Goal: Subscribe to service/newsletter

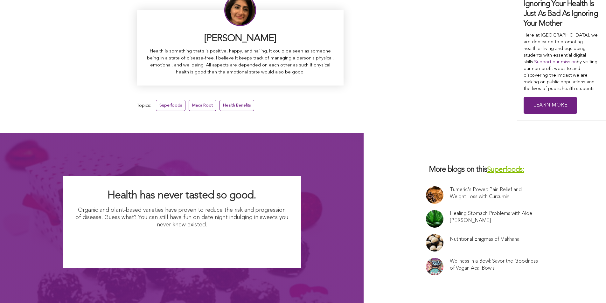
scroll to position [4096, 0]
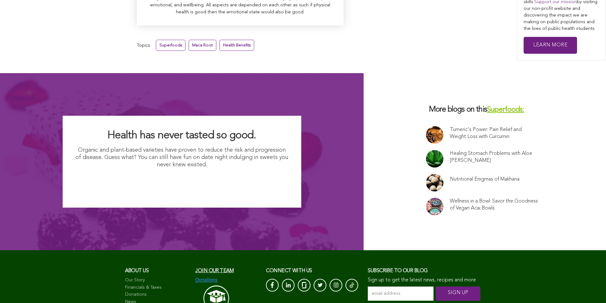
click at [368, 287] on input "email address *" at bounding box center [401, 294] width 66 height 14
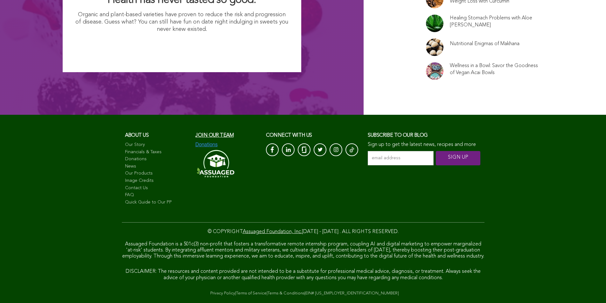
click at [368, 151] on input "email address *" at bounding box center [401, 158] width 66 height 14
click at [436, 151] on input "SIGN UP" at bounding box center [458, 158] width 45 height 14
click at [125, 199] on link "Quick Guide to Our PP" at bounding box center [157, 202] width 64 height 6
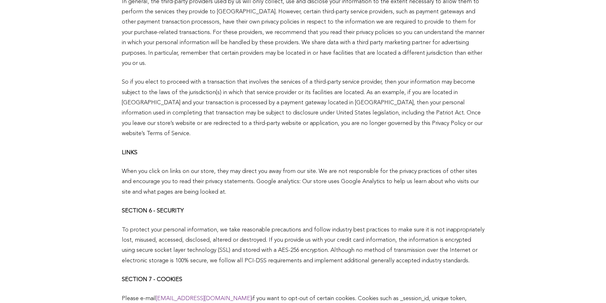
scroll to position [1047, 0]
